Goal: Task Accomplishment & Management: Manage account settings

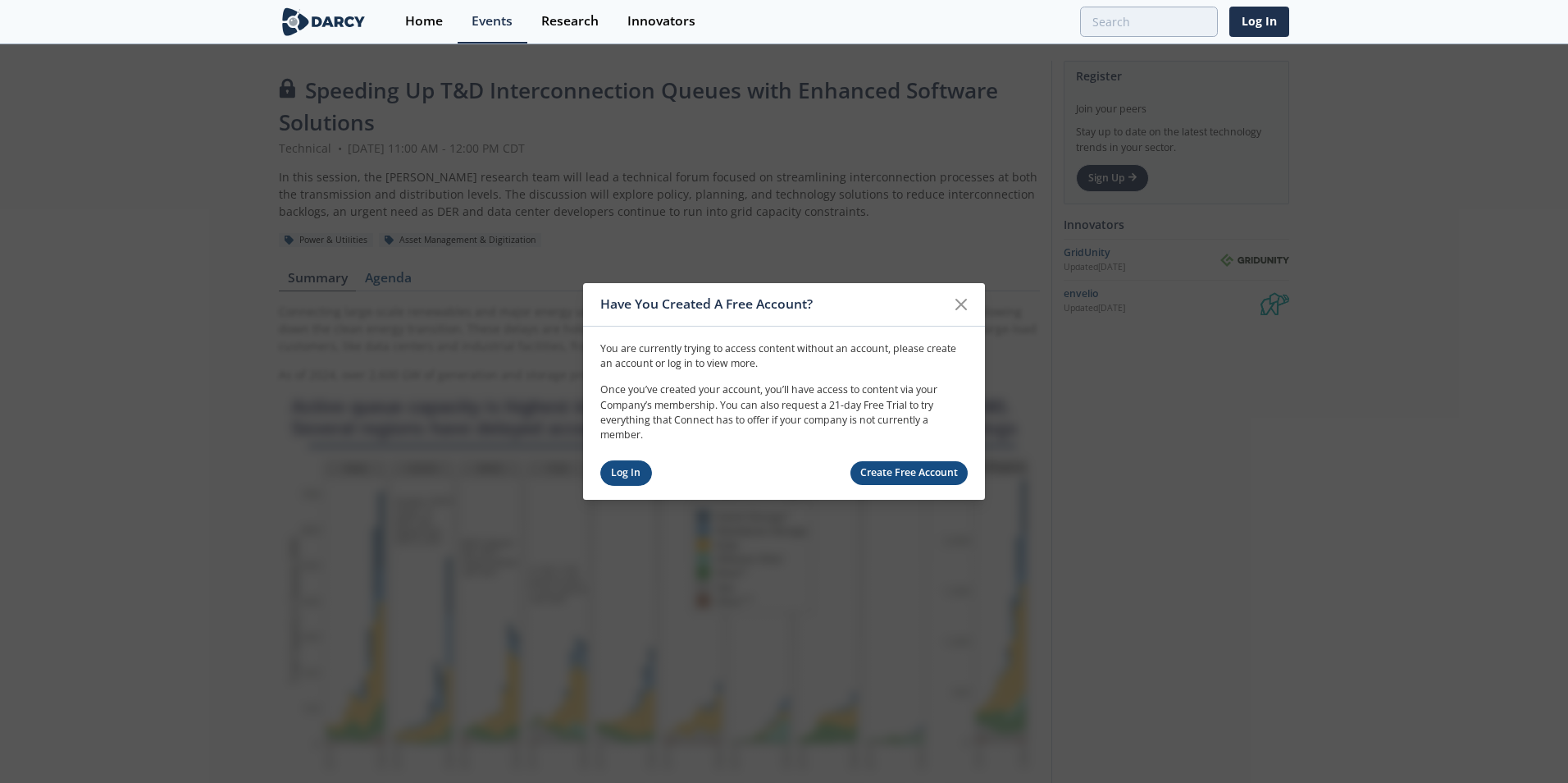
click at [621, 470] on link "Log In" at bounding box center [626, 473] width 52 height 26
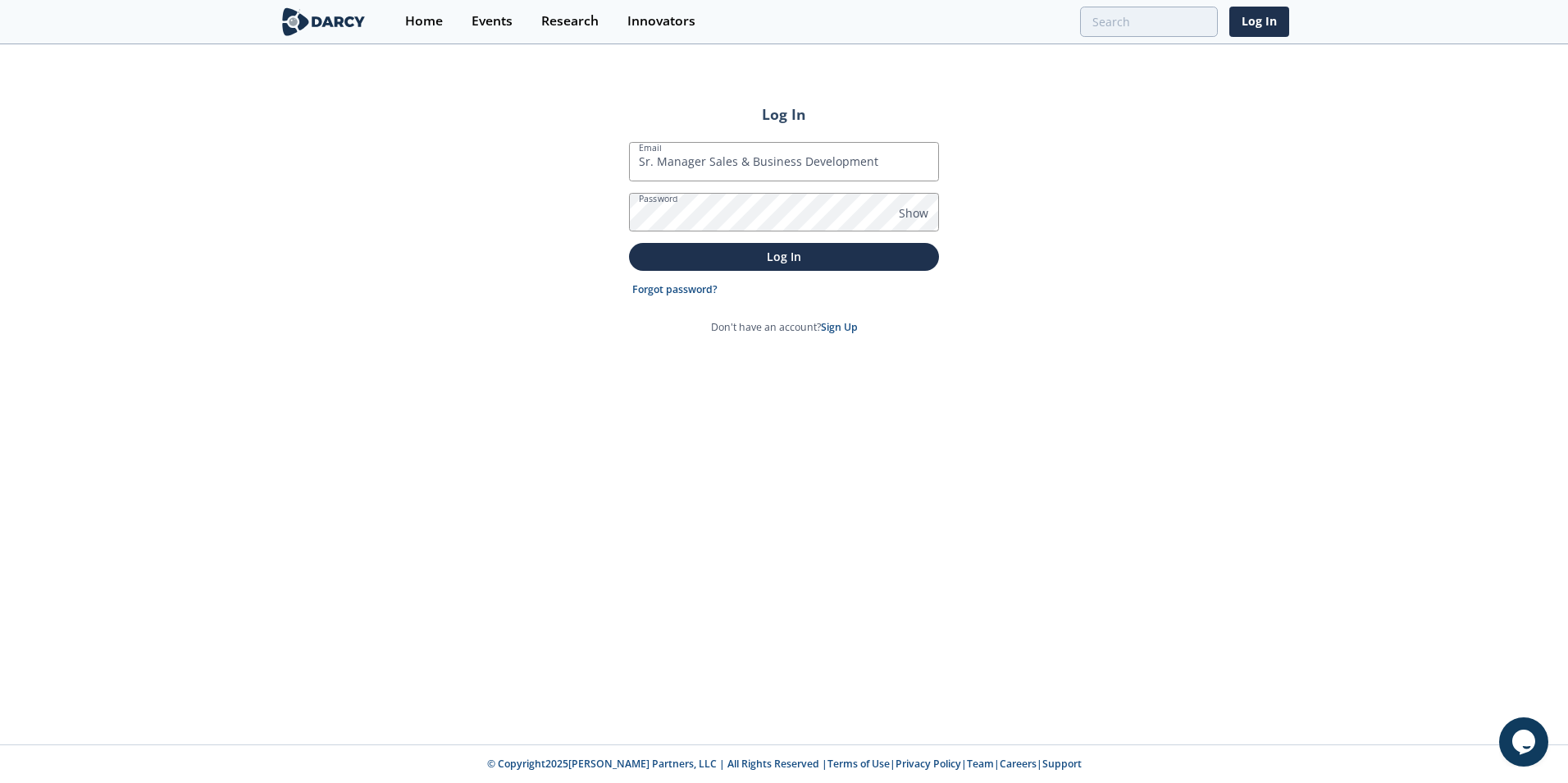
drag, startPoint x: 882, startPoint y: 159, endPoint x: 608, endPoint y: 170, distance: 274.2
click at [608, 170] on div "Log In Email Sr. Manager Sales & Business Development Password Show Log In Forg…" at bounding box center [784, 394] width 1568 height 698
type input "[EMAIL_ADDRESS][DOMAIN_NAME]"
click at [915, 212] on span "Show" at bounding box center [914, 212] width 30 height 17
click at [529, 224] on div "Log In Email [EMAIL_ADDRESS][DOMAIN_NAME] Password Hide Log In Forgot password?…" at bounding box center [784, 394] width 1568 height 698
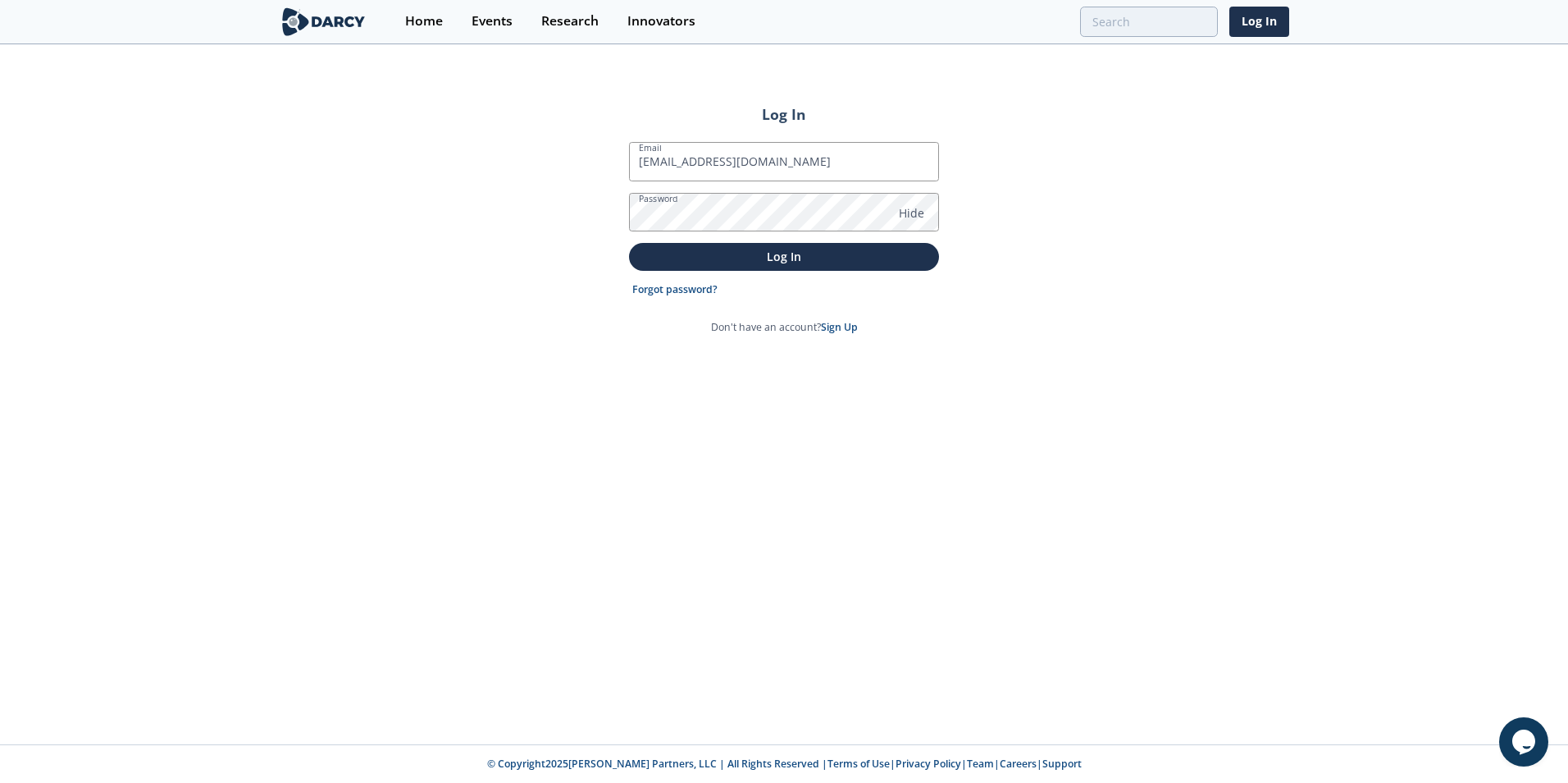
click at [523, 360] on div "Log In Email [EMAIL_ADDRESS][DOMAIN_NAME] Password Hide Log In Forgot password?…" at bounding box center [784, 394] width 1568 height 698
click at [775, 263] on p "Log In" at bounding box center [784, 256] width 287 height 17
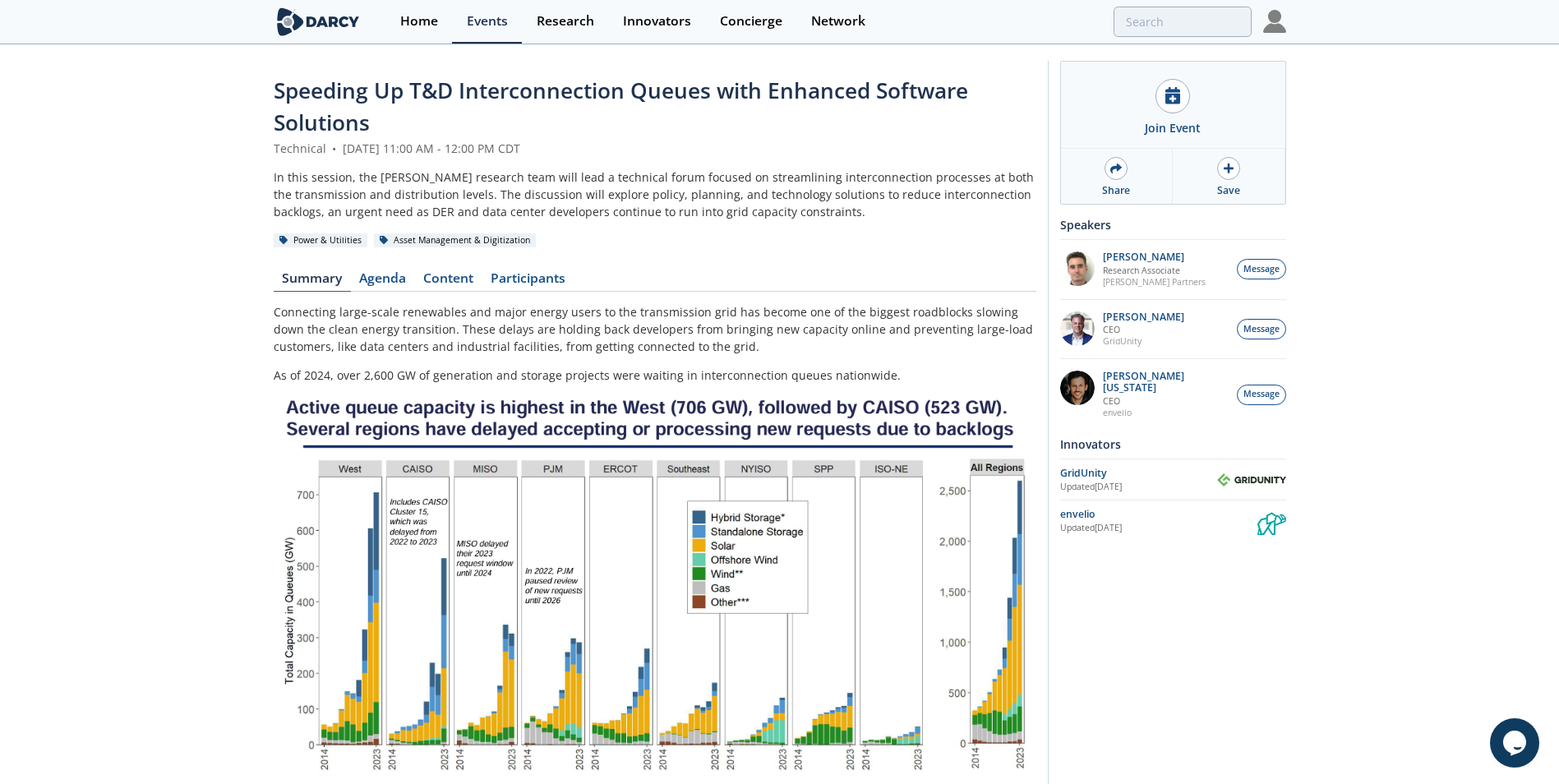
click at [1377, 248] on div "Speeding Up T&D Interconnection Queues with Enhanced Software Solutions Technic…" at bounding box center [780, 714] width 1559 height 1337
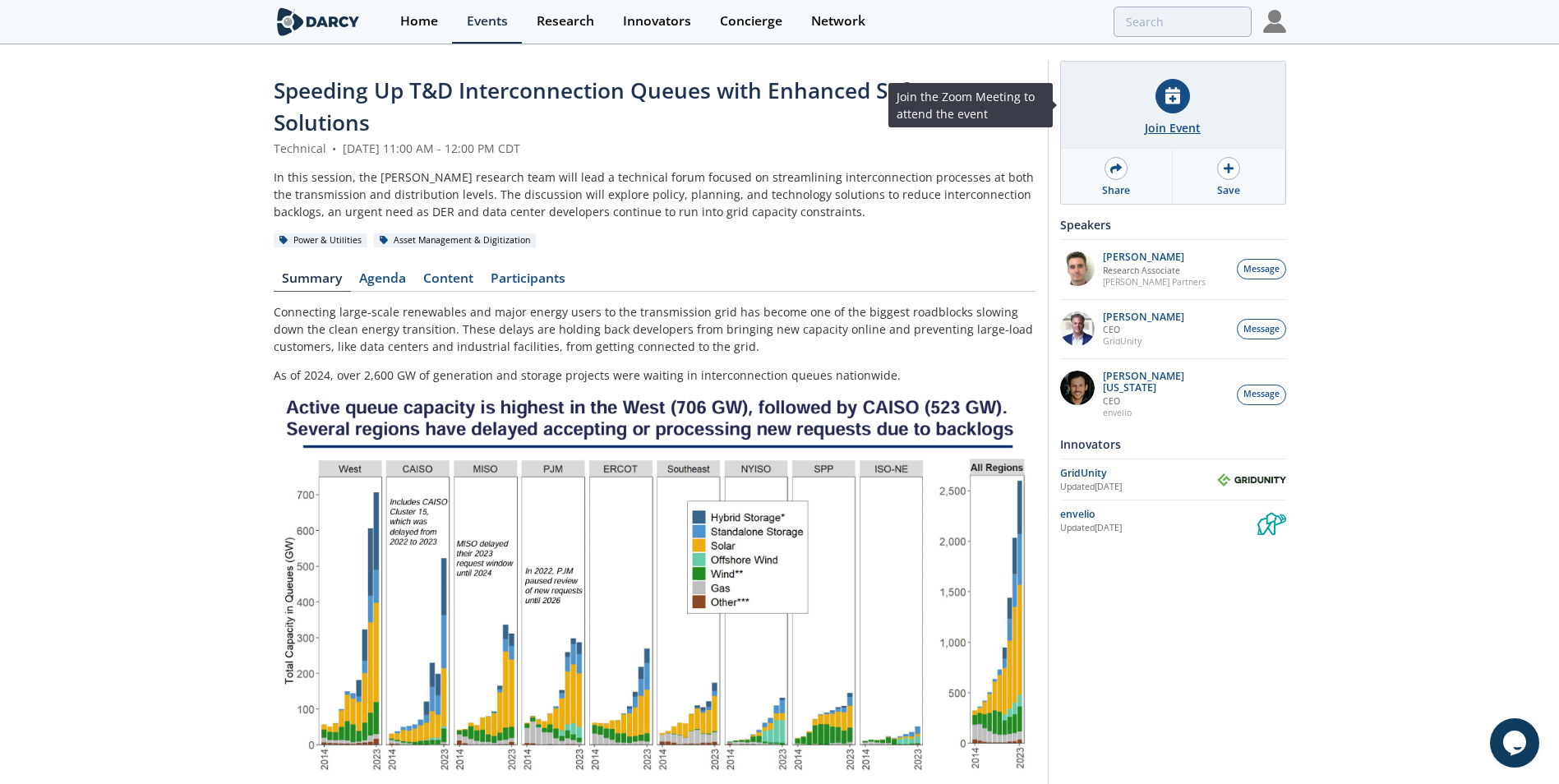
click at [1167, 102] on icon at bounding box center [1172, 95] width 15 height 17
